Goal: Information Seeking & Learning: Learn about a topic

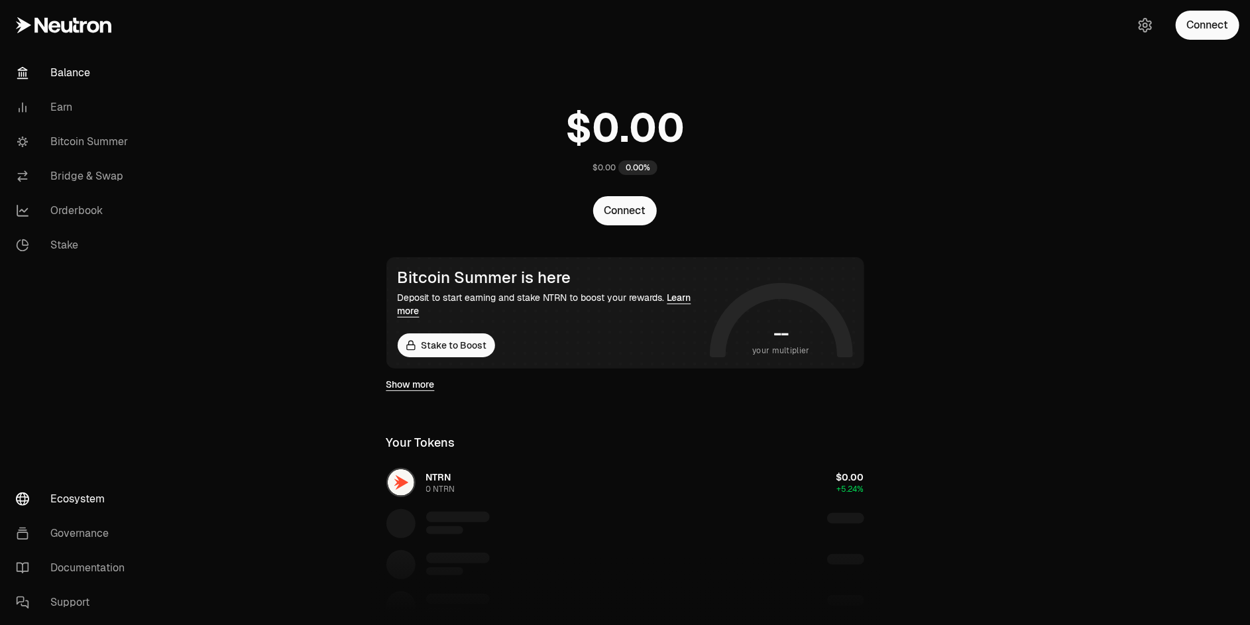
click at [83, 501] on link "Ecosystem" at bounding box center [74, 499] width 138 height 34
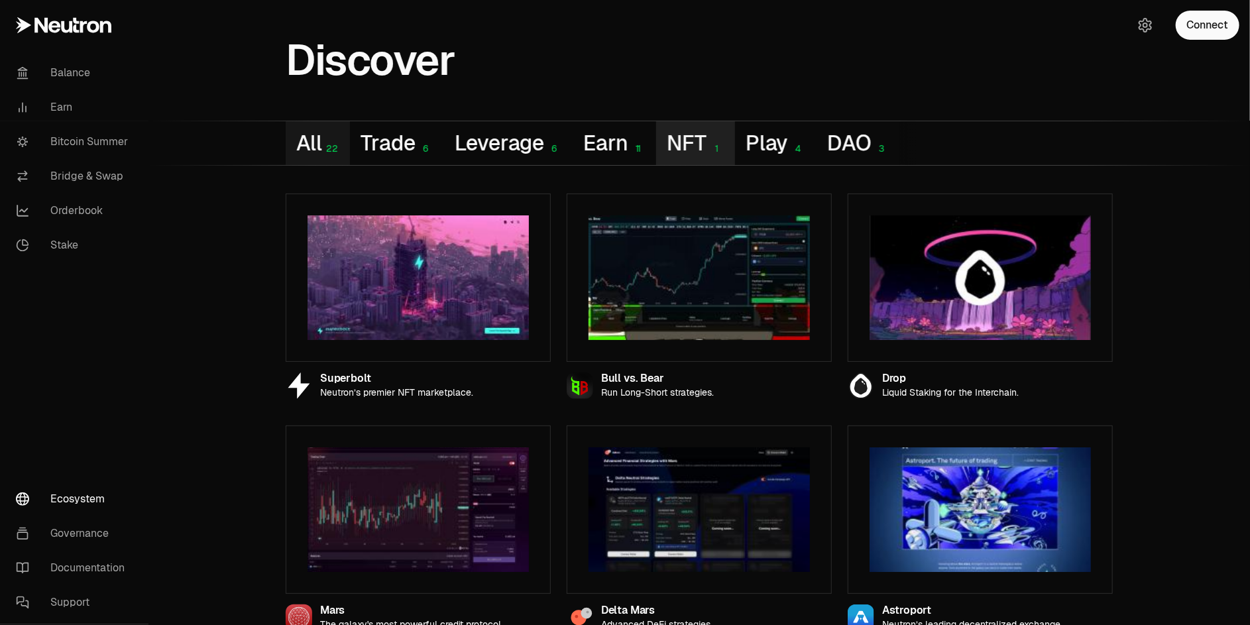
click at [702, 142] on button "NFT 1" at bounding box center [695, 143] width 78 height 44
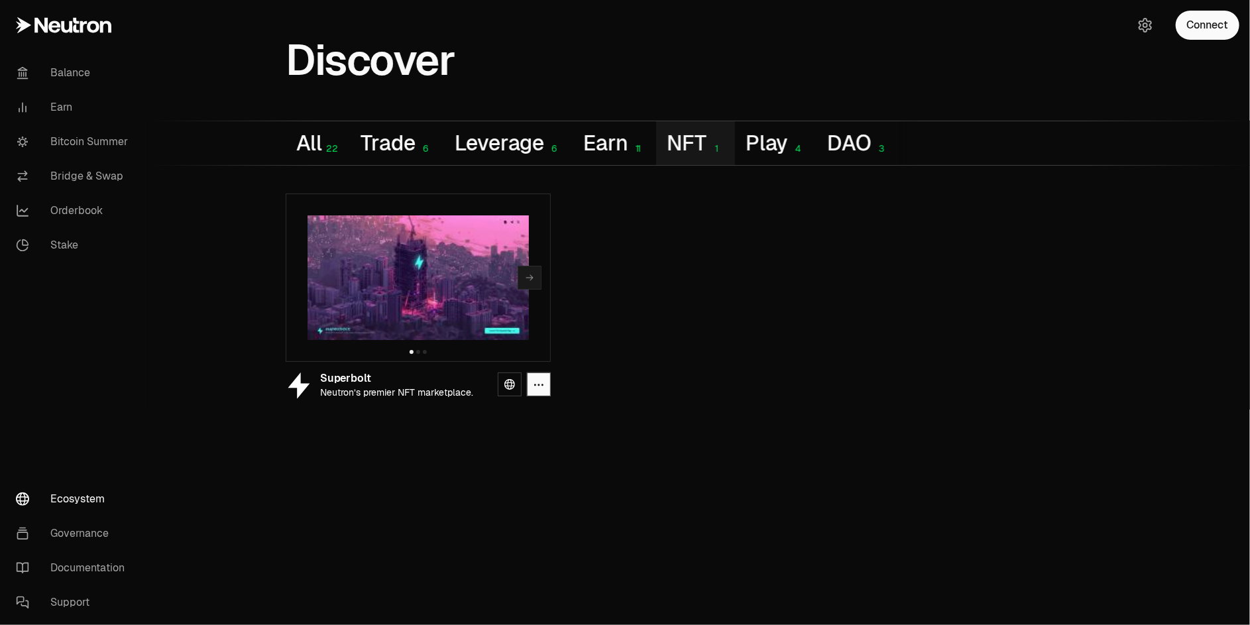
click at [408, 311] on img at bounding box center [417, 277] width 221 height 125
click at [509, 382] on icon at bounding box center [509, 384] width 11 height 11
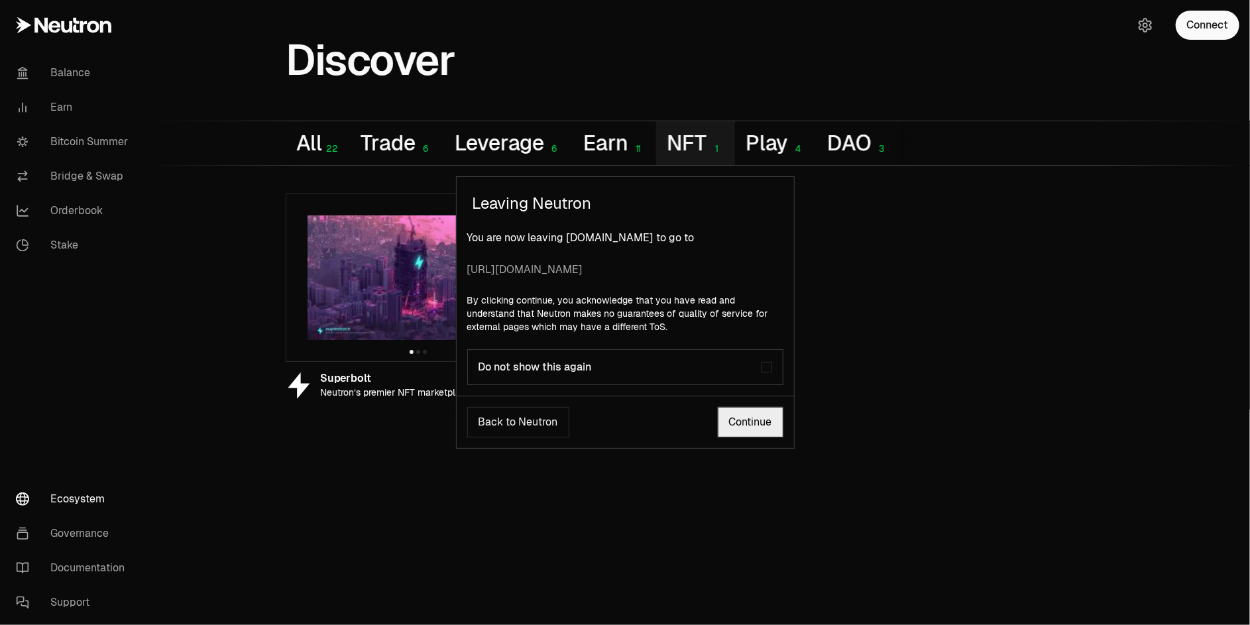
drag, startPoint x: 575, startPoint y: 270, endPoint x: 425, endPoint y: 273, distance: 149.8
click at [425, 273] on div "Leaving Neutron You are now leaving [DOMAIN_NAME] to go to [URL][DOMAIN_NAME] B…" at bounding box center [625, 312] width 1250 height 625
click at [754, 427] on link "Continue" at bounding box center [751, 422] width 66 height 30
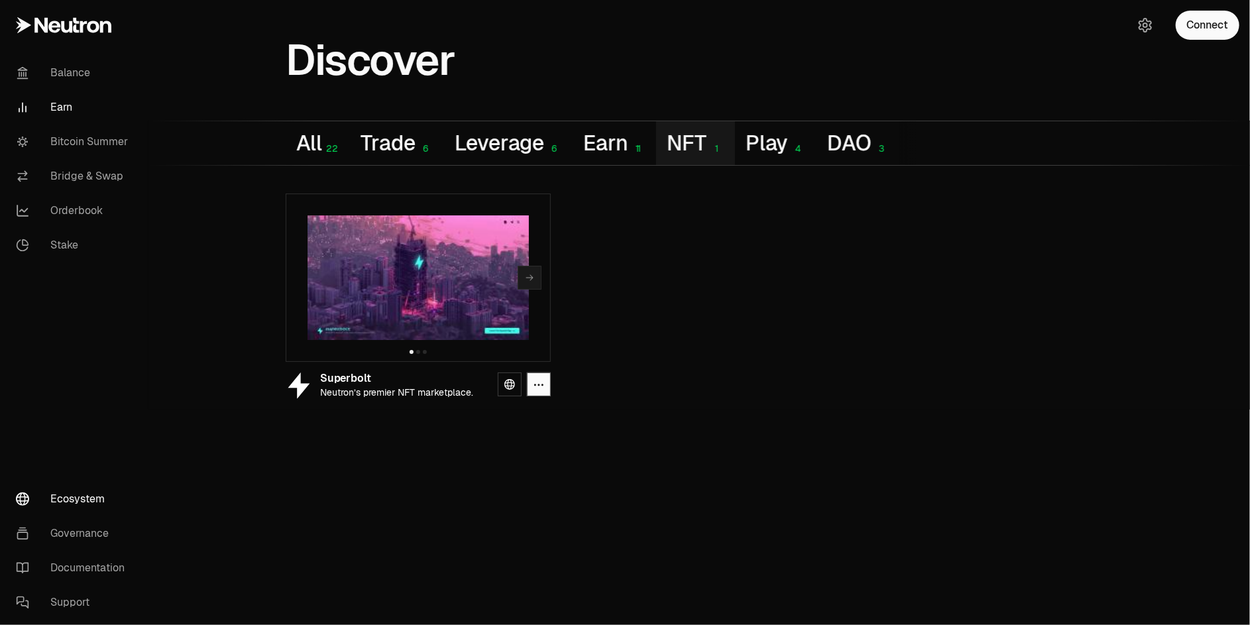
click at [66, 111] on link "Earn" at bounding box center [74, 107] width 138 height 34
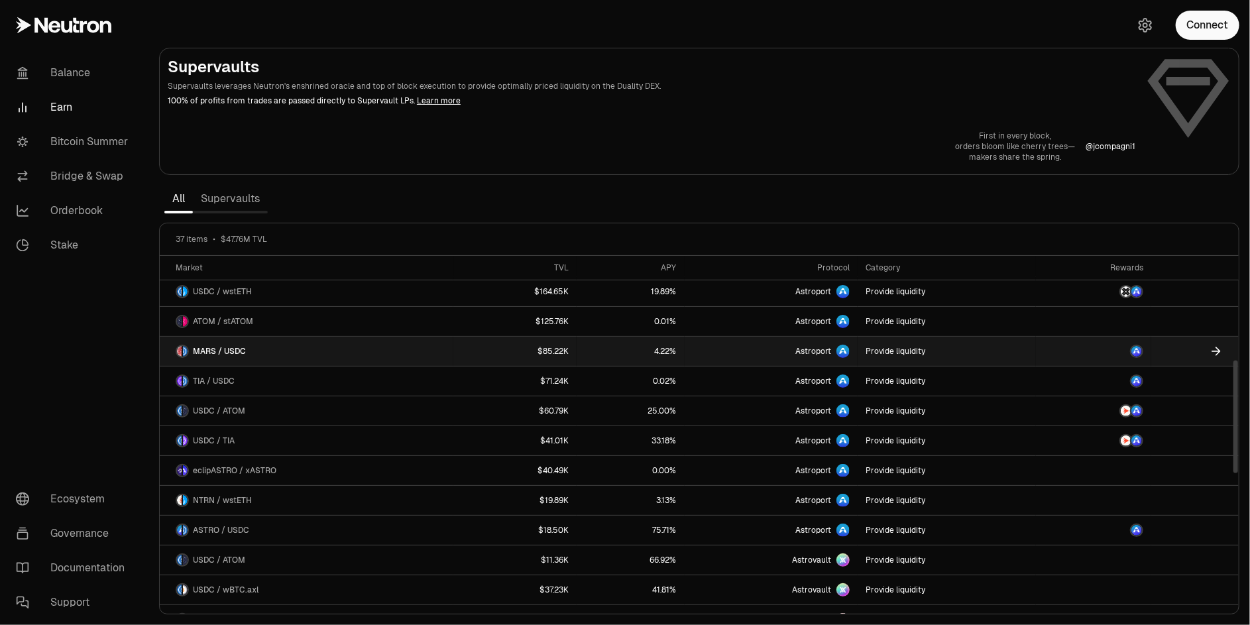
scroll to position [265, 0]
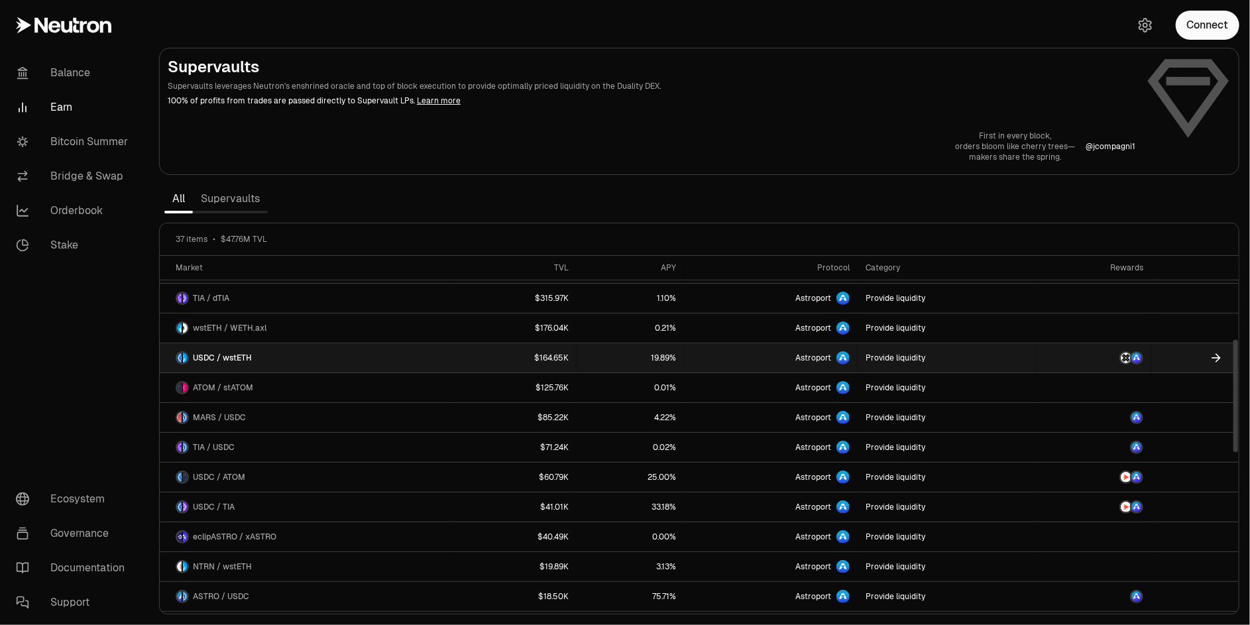
click at [813, 357] on span "Astroport" at bounding box center [813, 358] width 36 height 11
